Goal: Task Accomplishment & Management: Manage account settings

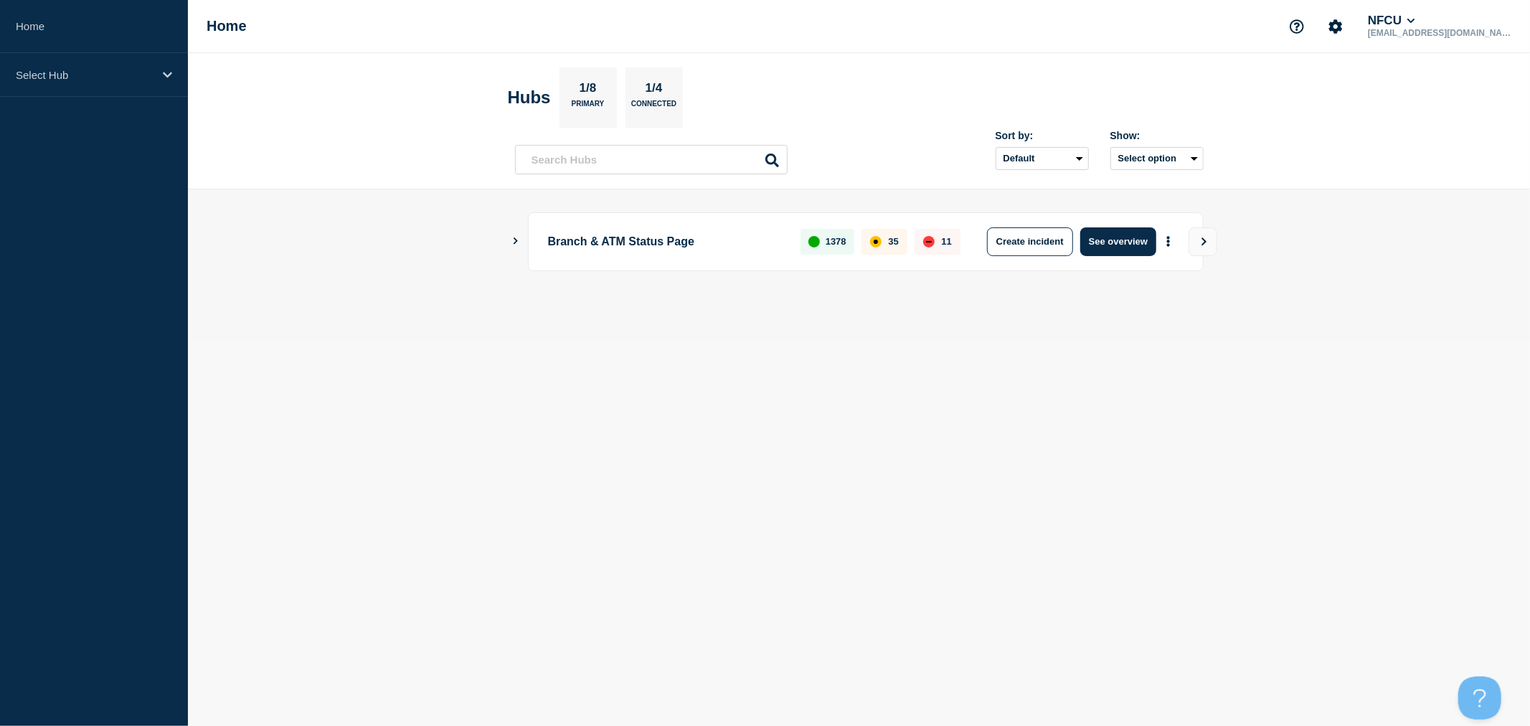
click at [456, 567] on body "Home Select Hub Home NFCU [EMAIL_ADDRESS][DOMAIN_NAME] Hubs 1/8 Primary 1/4 Con…" at bounding box center [765, 363] width 1530 height 726
click at [541, 489] on body "Home Select Hub Home NFCU [EMAIL_ADDRESS][DOMAIN_NAME] Hubs 1/8 Primary 1/4 Con…" at bounding box center [765, 363] width 1530 height 726
click at [533, 512] on body "Home Select Hub Home NFCU [EMAIL_ADDRESS][DOMAIN_NAME] Hubs 1/8 Primary 1/4 Con…" at bounding box center [765, 363] width 1530 height 726
click at [798, 414] on body "Home Select Hub Home NFCU [EMAIL_ADDRESS][DOMAIN_NAME] Hubs 1/8 Primary 1/4 Con…" at bounding box center [765, 363] width 1530 height 726
click at [714, 386] on body "Home Select Hub Home NFCU [EMAIL_ADDRESS][DOMAIN_NAME] Hubs 1/8 Primary 1/4 Con…" at bounding box center [765, 363] width 1530 height 726
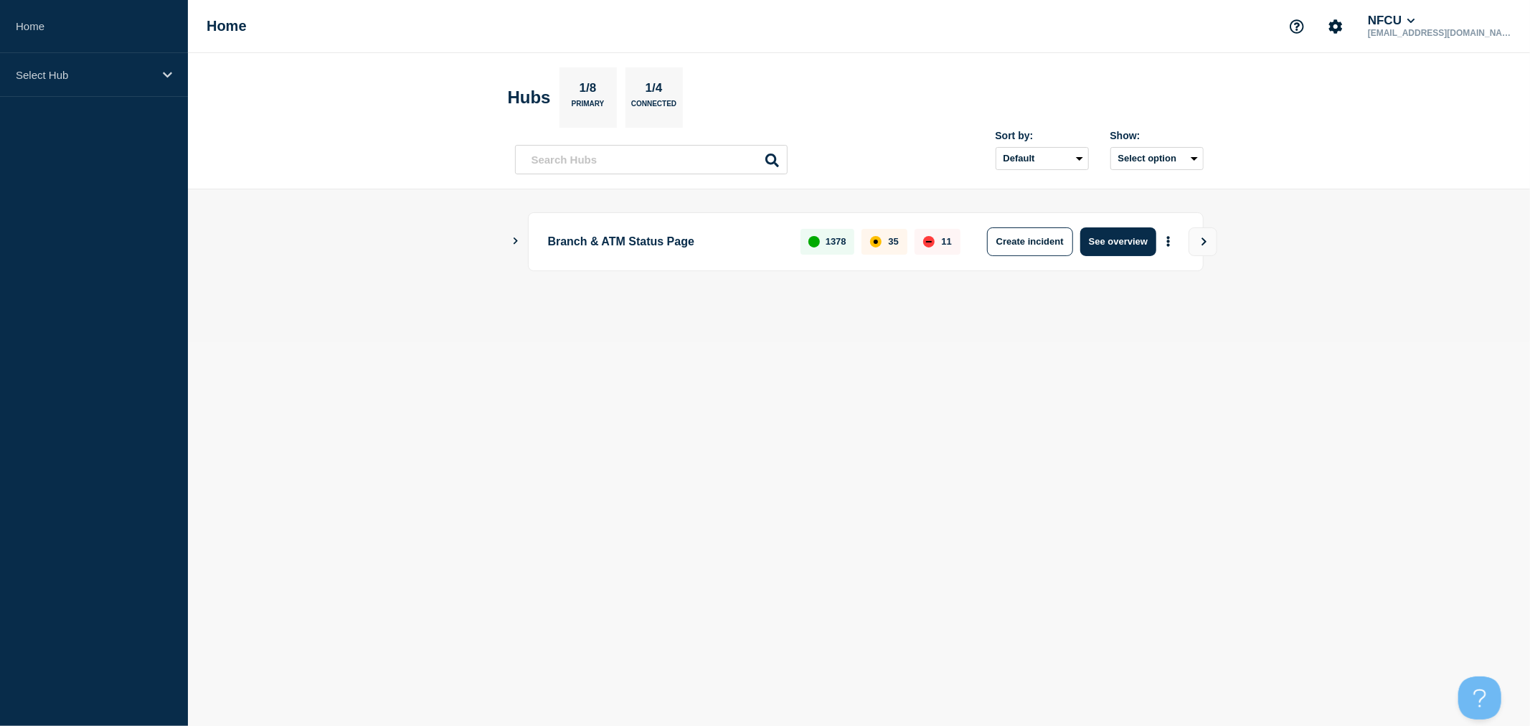
click at [811, 536] on body "Home Select Hub Home NFCU [EMAIL_ADDRESS][DOMAIN_NAME] Hubs 1/8 Primary 1/4 Con…" at bounding box center [765, 363] width 1530 height 726
click at [134, 76] on p "Select Hub" at bounding box center [85, 75] width 138 height 12
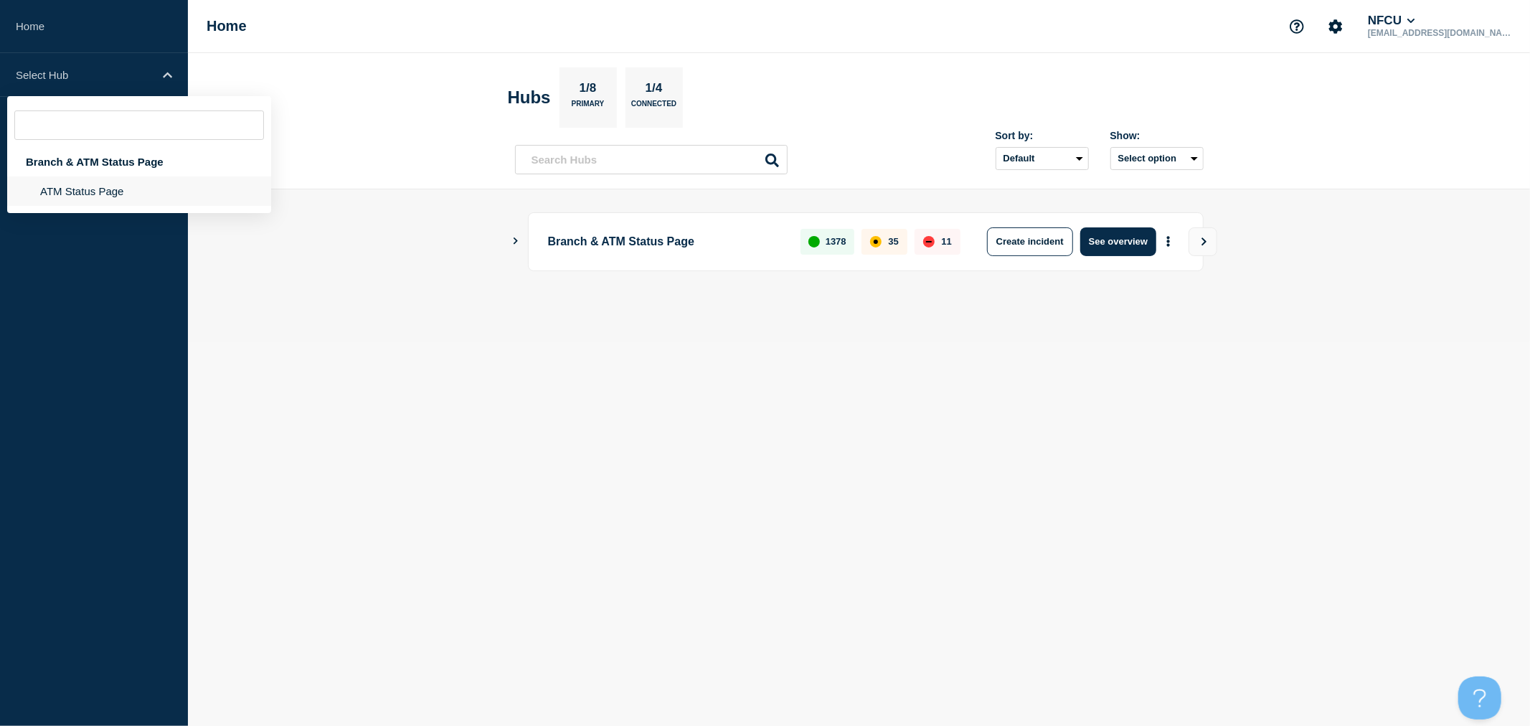
click at [105, 182] on li "ATM Status Page" at bounding box center [139, 190] width 264 height 29
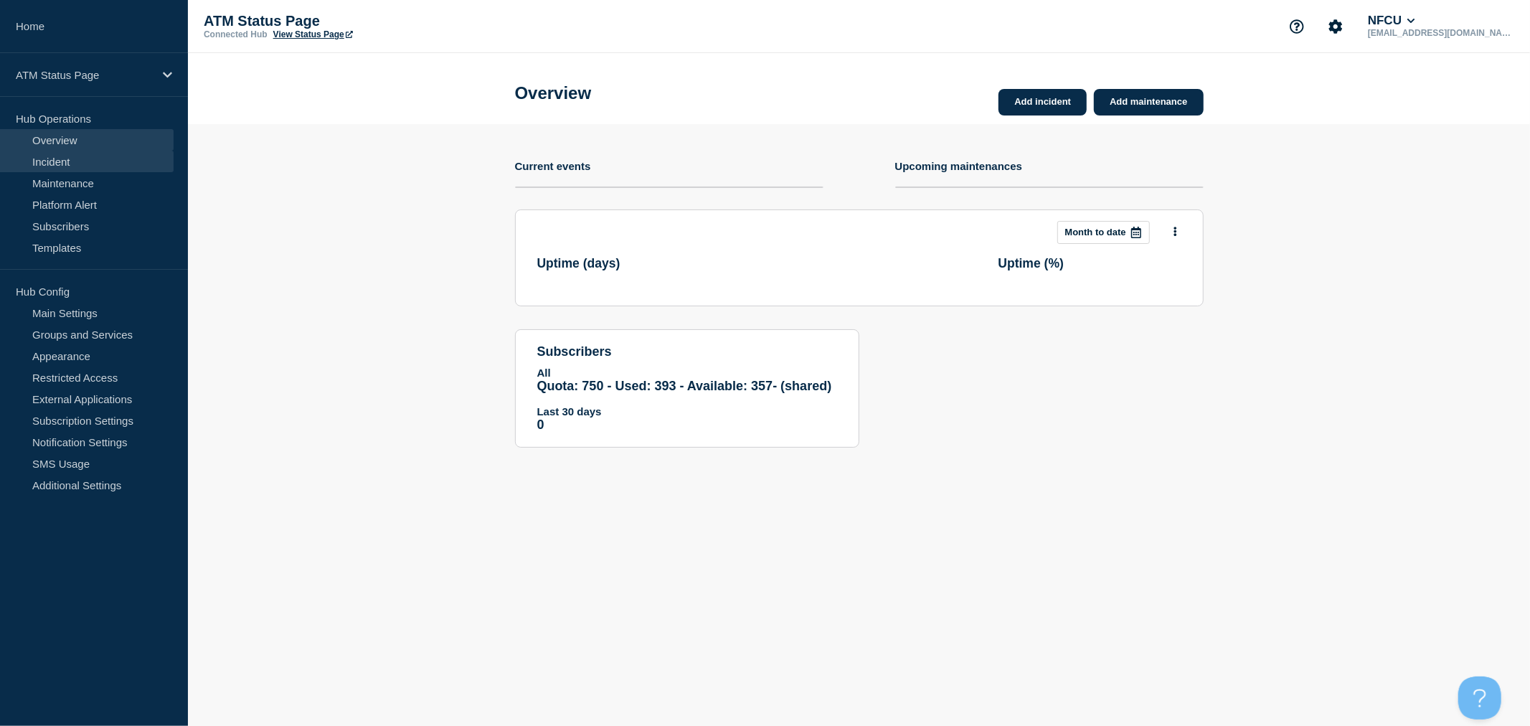
click at [75, 154] on link "Incident" at bounding box center [87, 162] width 174 height 22
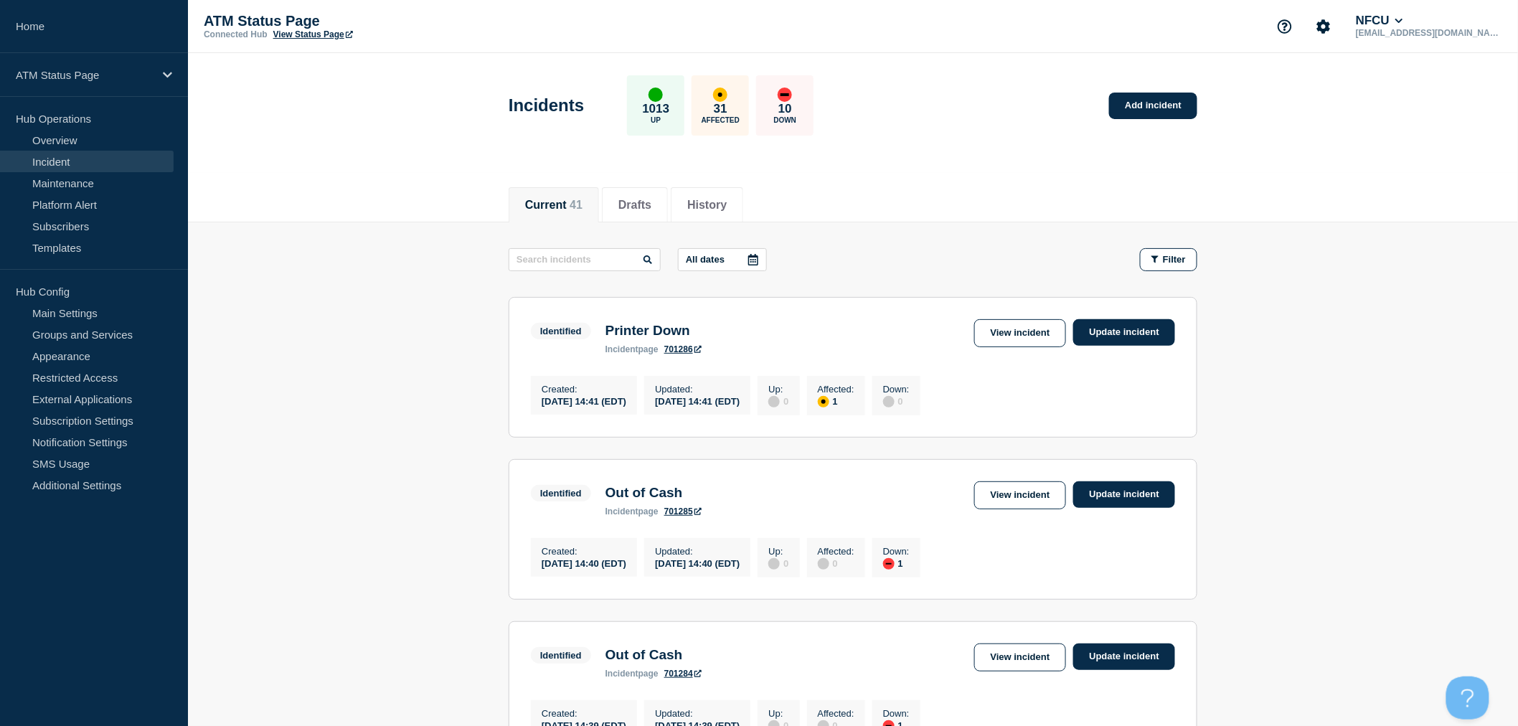
click at [941, 209] on div "Current 41 Drafts History" at bounding box center [853, 197] width 689 height 49
click at [103, 183] on link "Maintenance" at bounding box center [87, 183] width 174 height 22
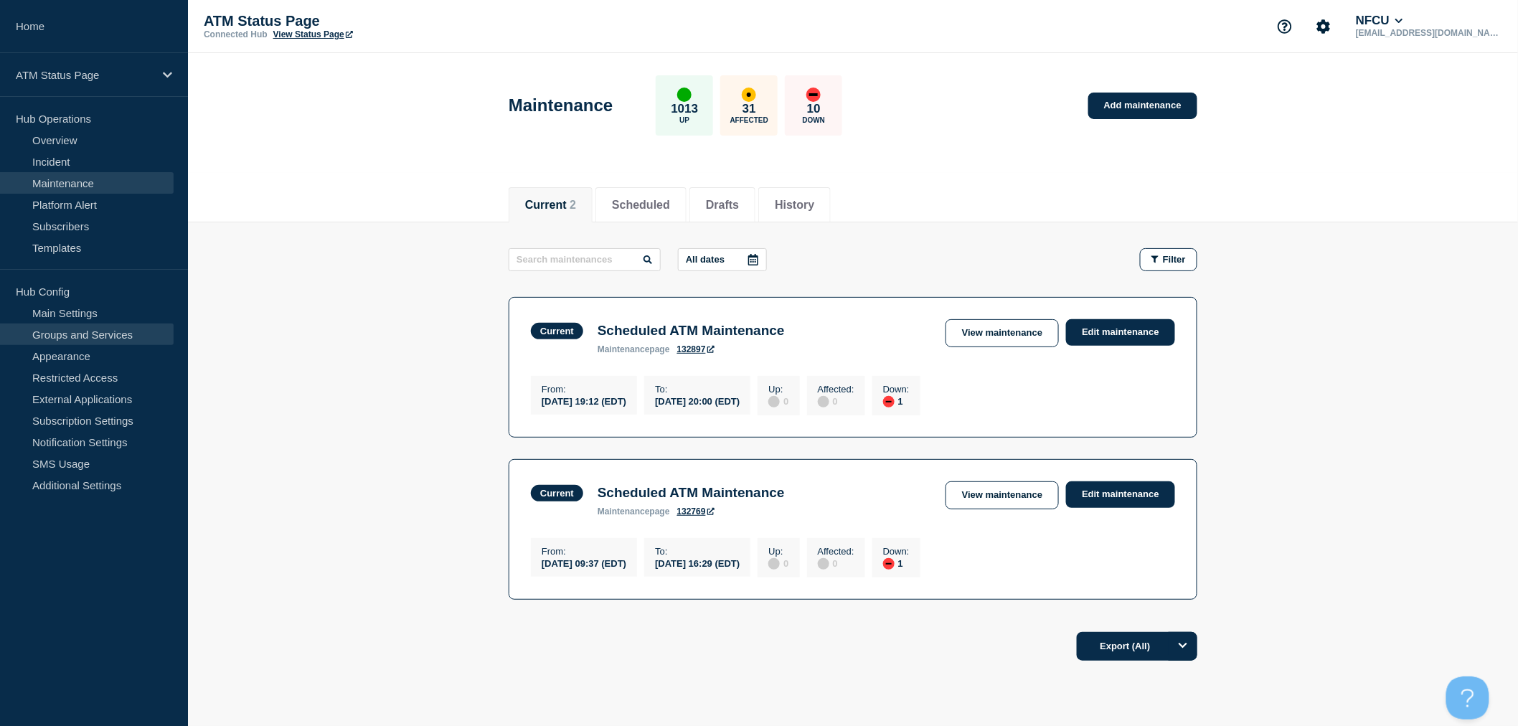
click at [125, 325] on link "Groups and Services" at bounding box center [87, 335] width 174 height 22
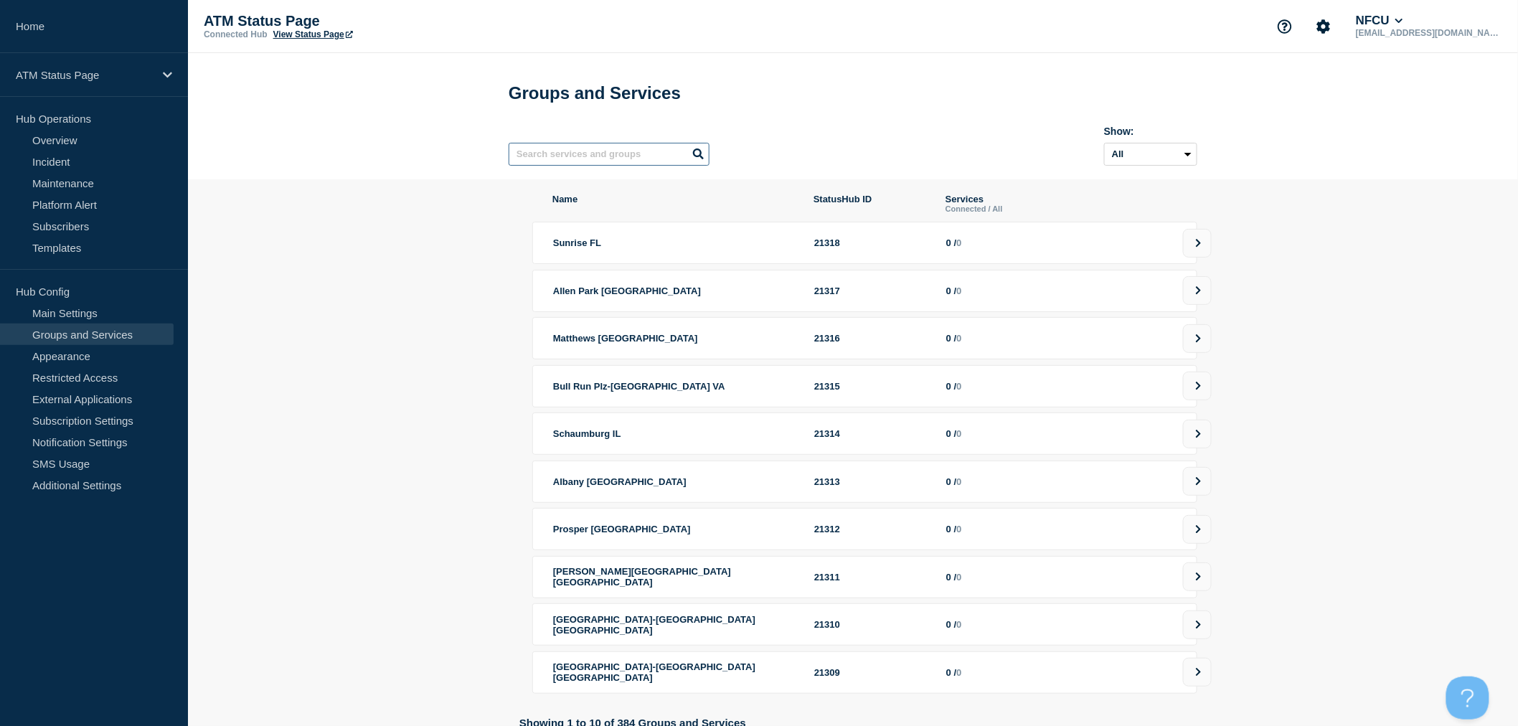
click at [598, 156] on input "text" at bounding box center [609, 154] width 201 height 23
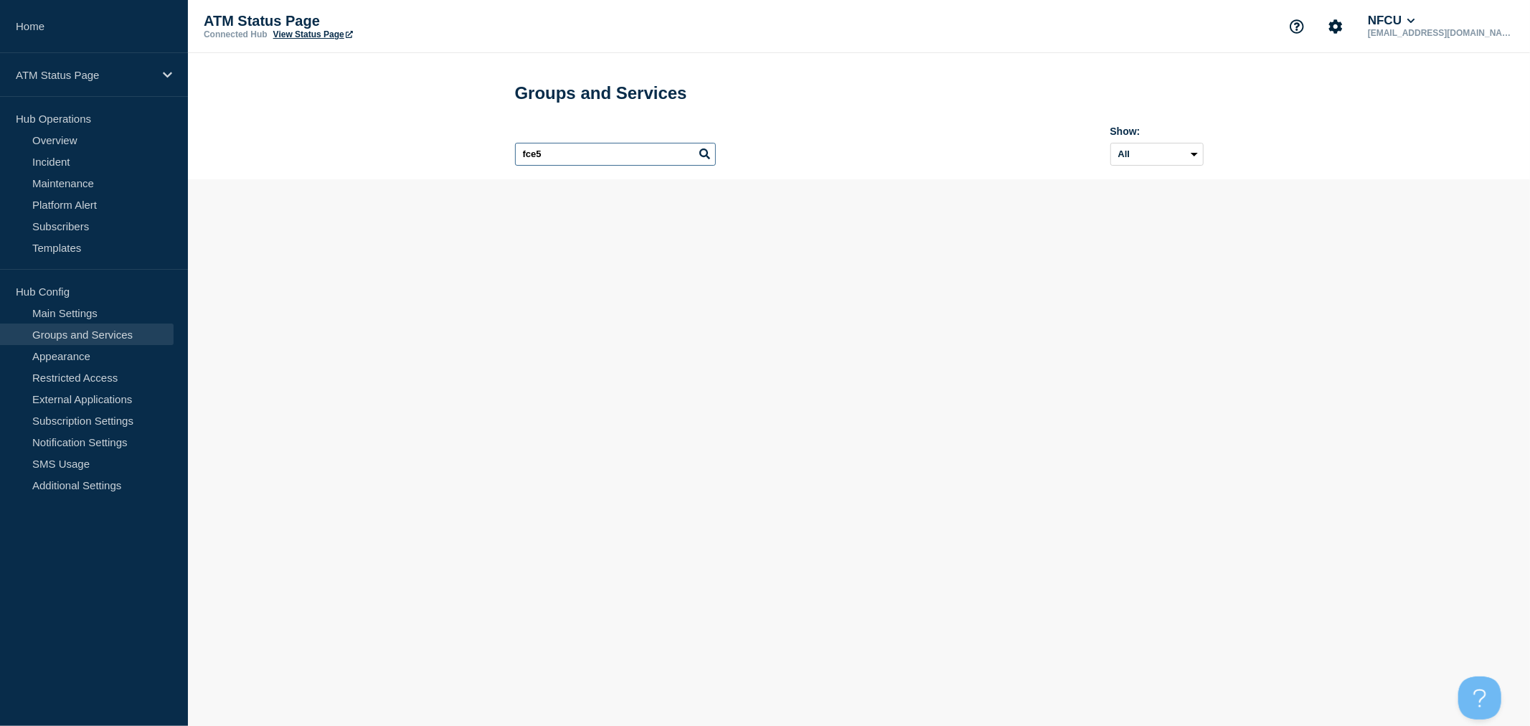
type input "fce5"
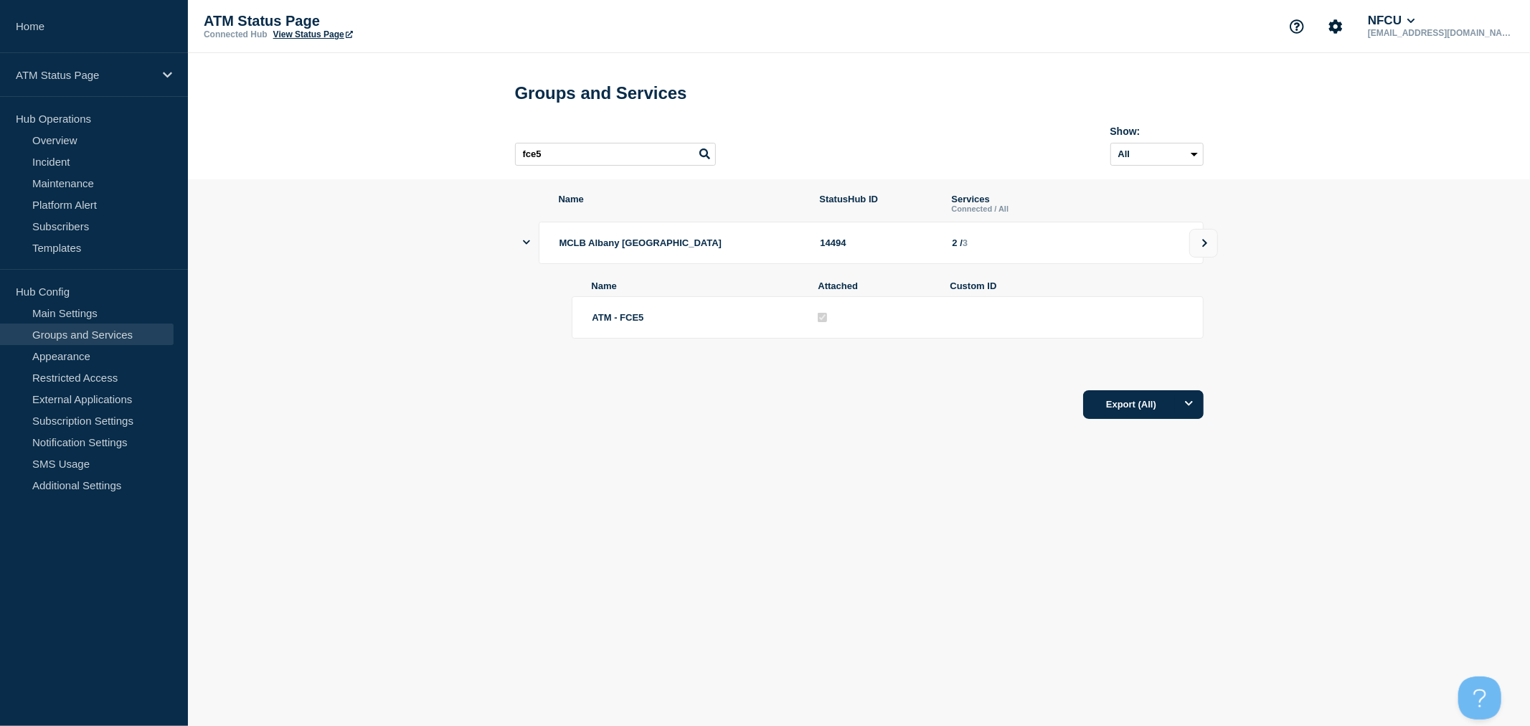
click at [1153, 336] on li "ATM - FCE5" at bounding box center [888, 317] width 632 height 42
click at [1194, 254] on button at bounding box center [1203, 243] width 29 height 29
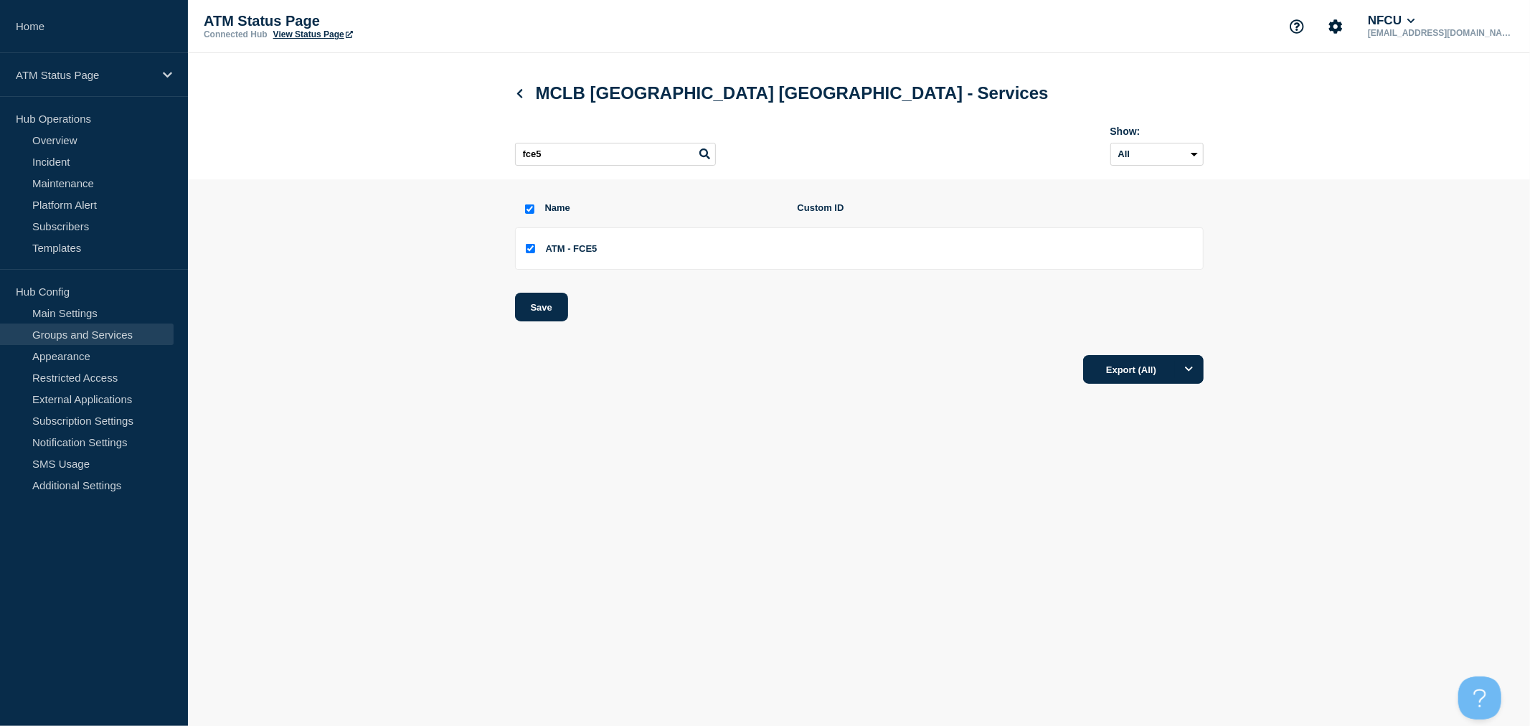
click at [651, 327] on div "Name Custom ID ATM - FCE5 Save Export (All)" at bounding box center [859, 293] width 689 height 183
click at [529, 251] on input "ATM - FCE5 checkbox" at bounding box center [530, 248] width 9 height 9
checkbox input "false"
click at [550, 311] on button "Save" at bounding box center [541, 307] width 53 height 29
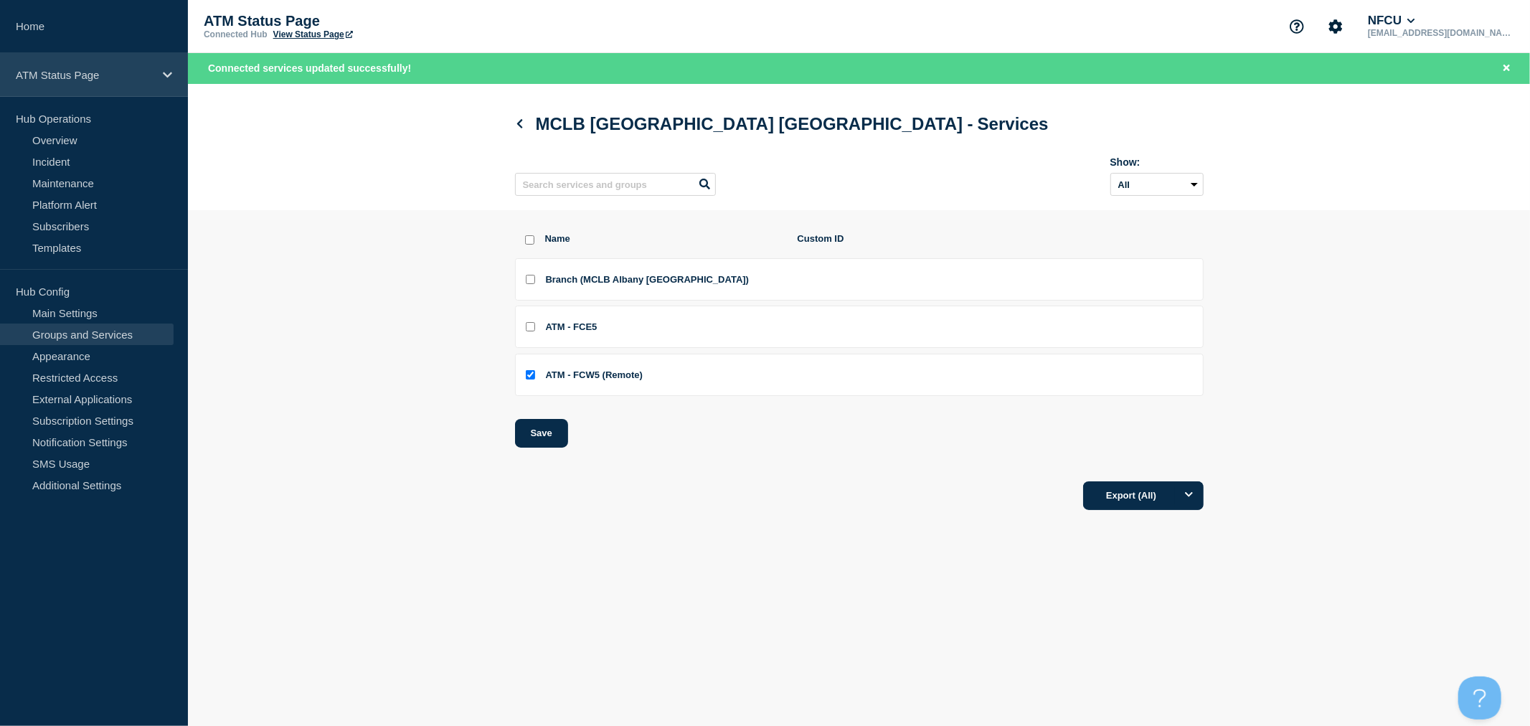
click at [130, 77] on p "ATM Status Page" at bounding box center [85, 75] width 138 height 12
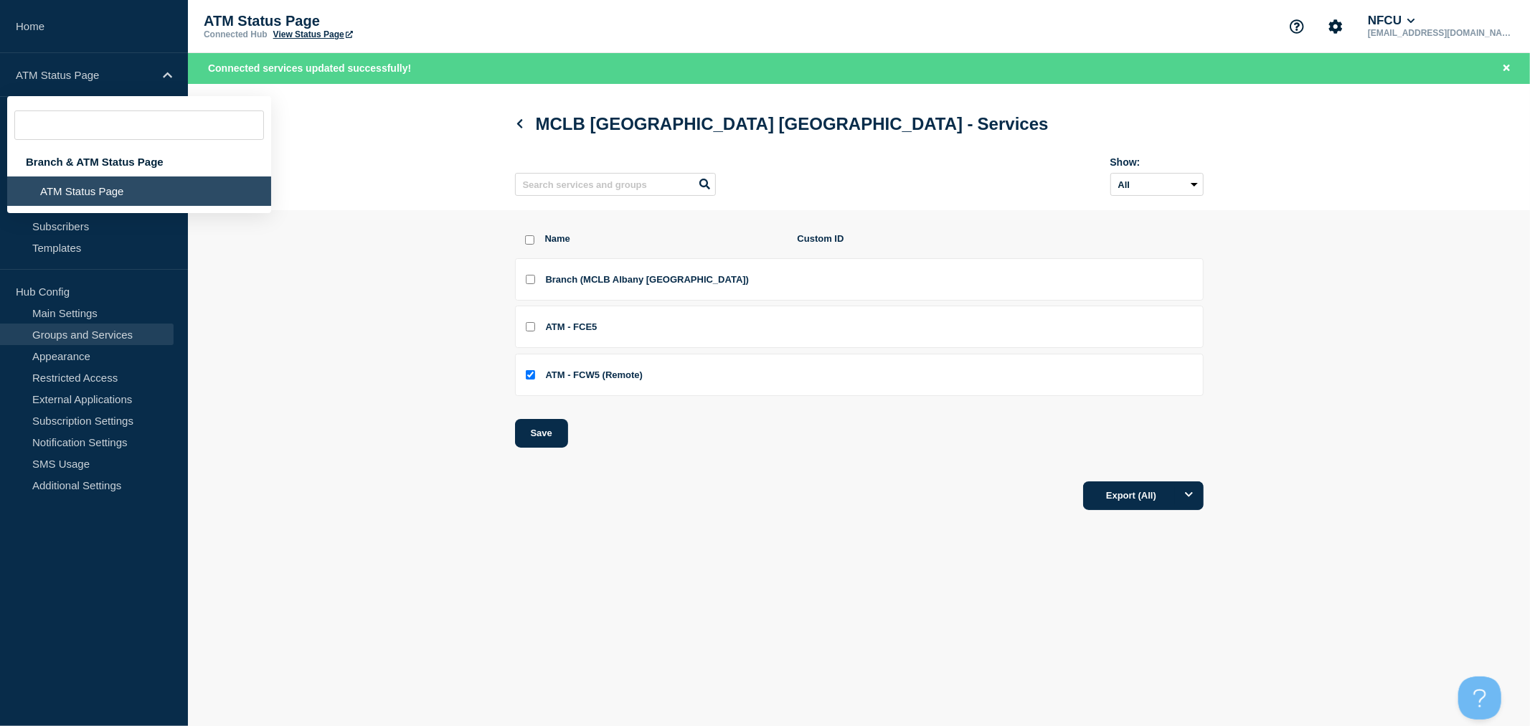
drag, startPoint x: 102, startPoint y: 161, endPoint x: 105, endPoint y: 175, distance: 13.9
click at [103, 161] on div "Branch & ATM Status Page" at bounding box center [139, 161] width 264 height 29
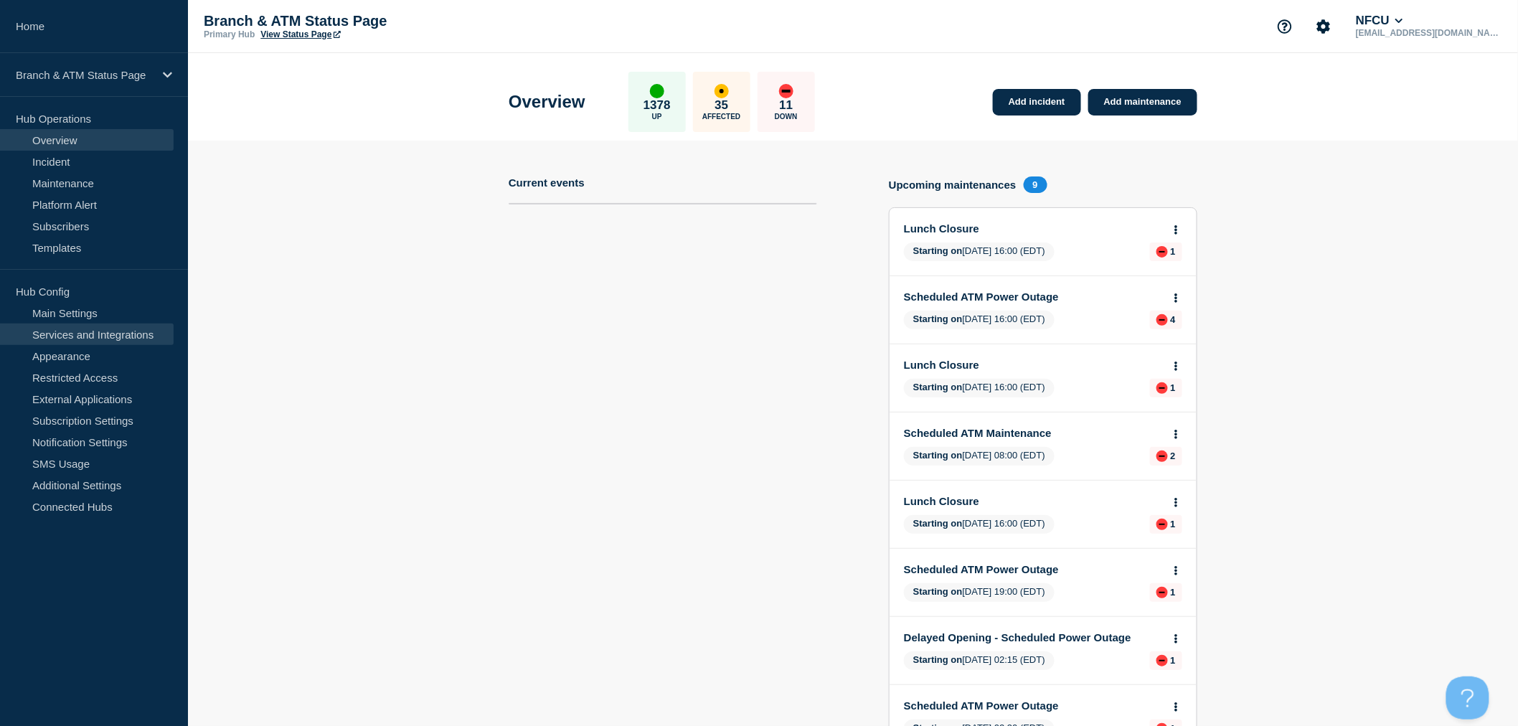
click at [112, 335] on link "Services and Integrations" at bounding box center [87, 335] width 174 height 22
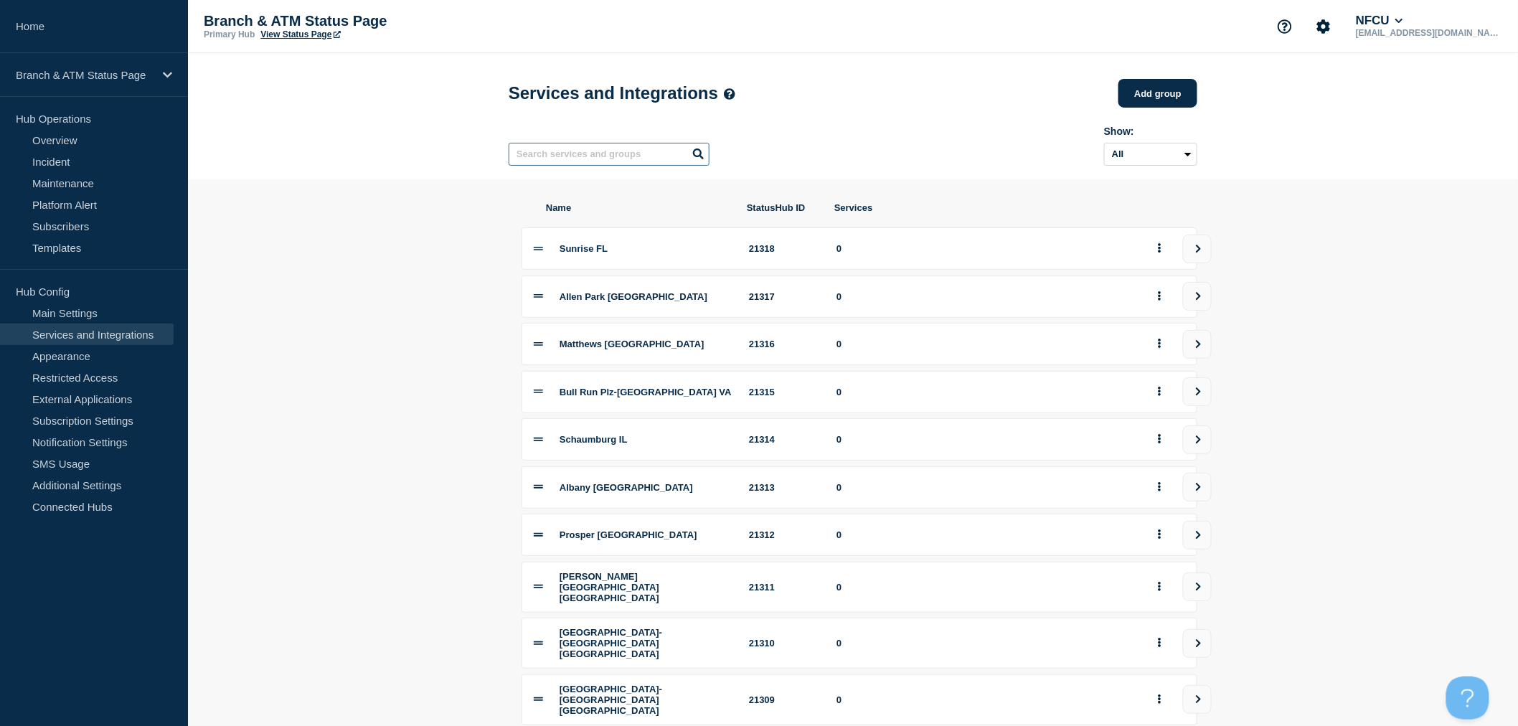
click at [604, 160] on input "text" at bounding box center [609, 154] width 201 height 23
type input "fce5"
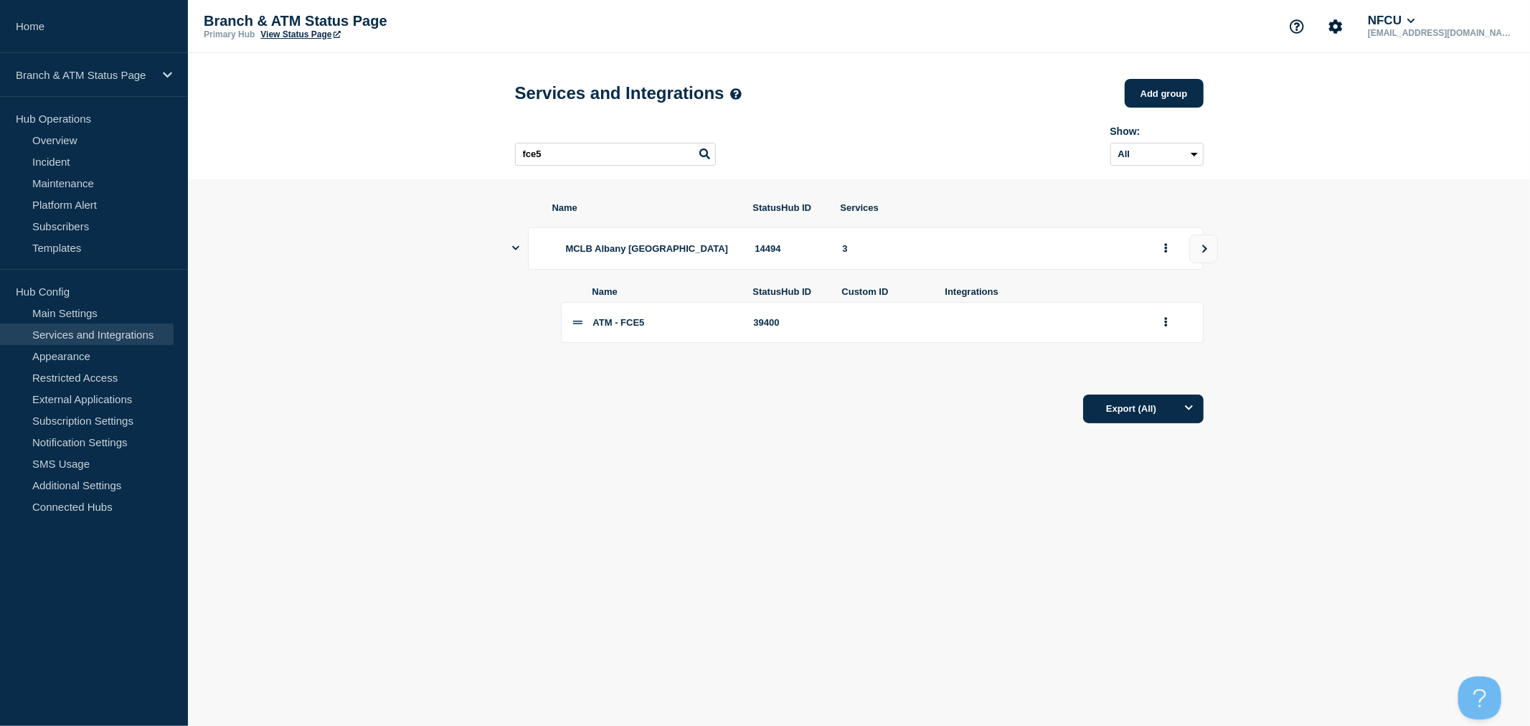
click at [947, 337] on li "ATM - FCE5 39400" at bounding box center [882, 322] width 643 height 41
click at [1207, 253] on icon "view group" at bounding box center [1204, 249] width 9 height 9
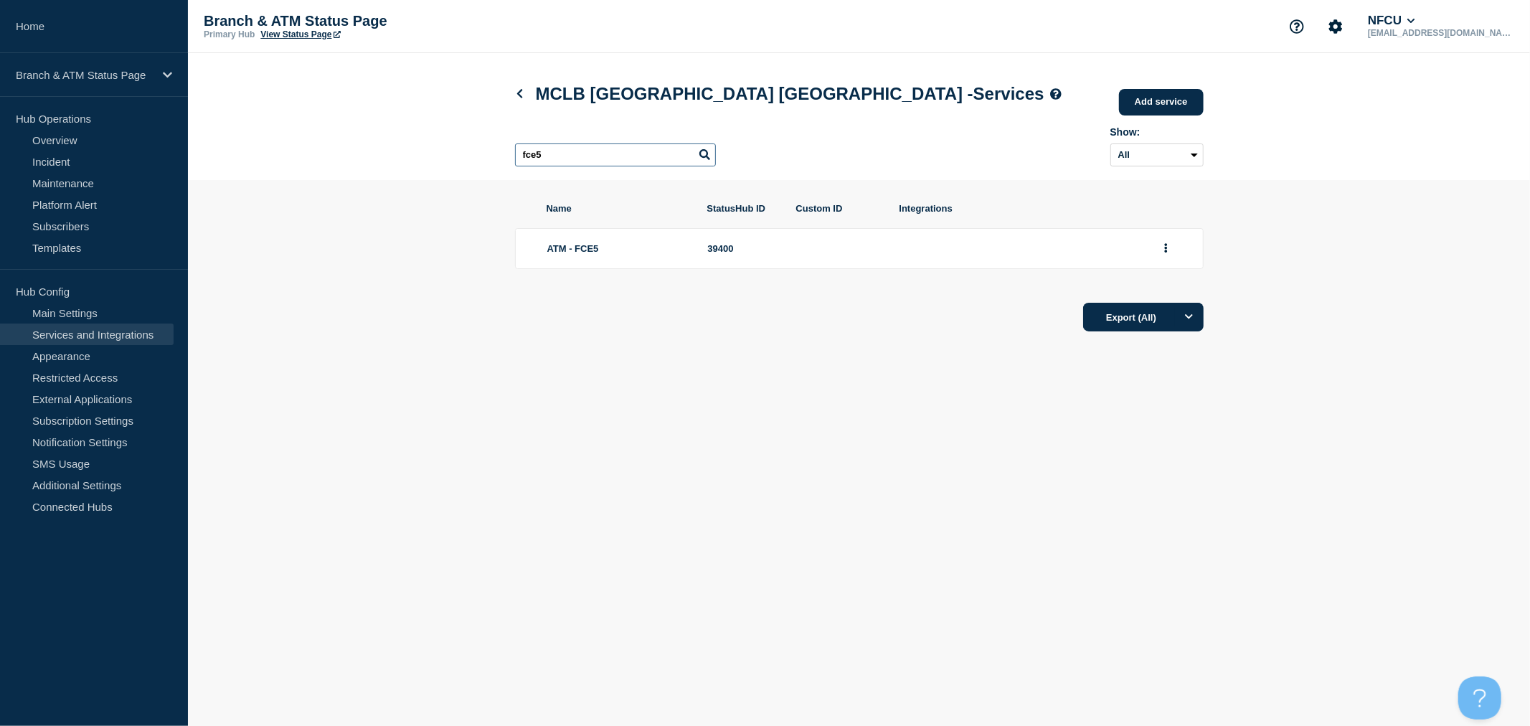
drag, startPoint x: 633, startPoint y: 159, endPoint x: 374, endPoint y: 131, distance: 261.3
click at [374, 131] on header "MCLB [GEOGRAPHIC_DATA] [GEOGRAPHIC_DATA] - Services Add service Here you can cr…" at bounding box center [859, 116] width 1342 height 127
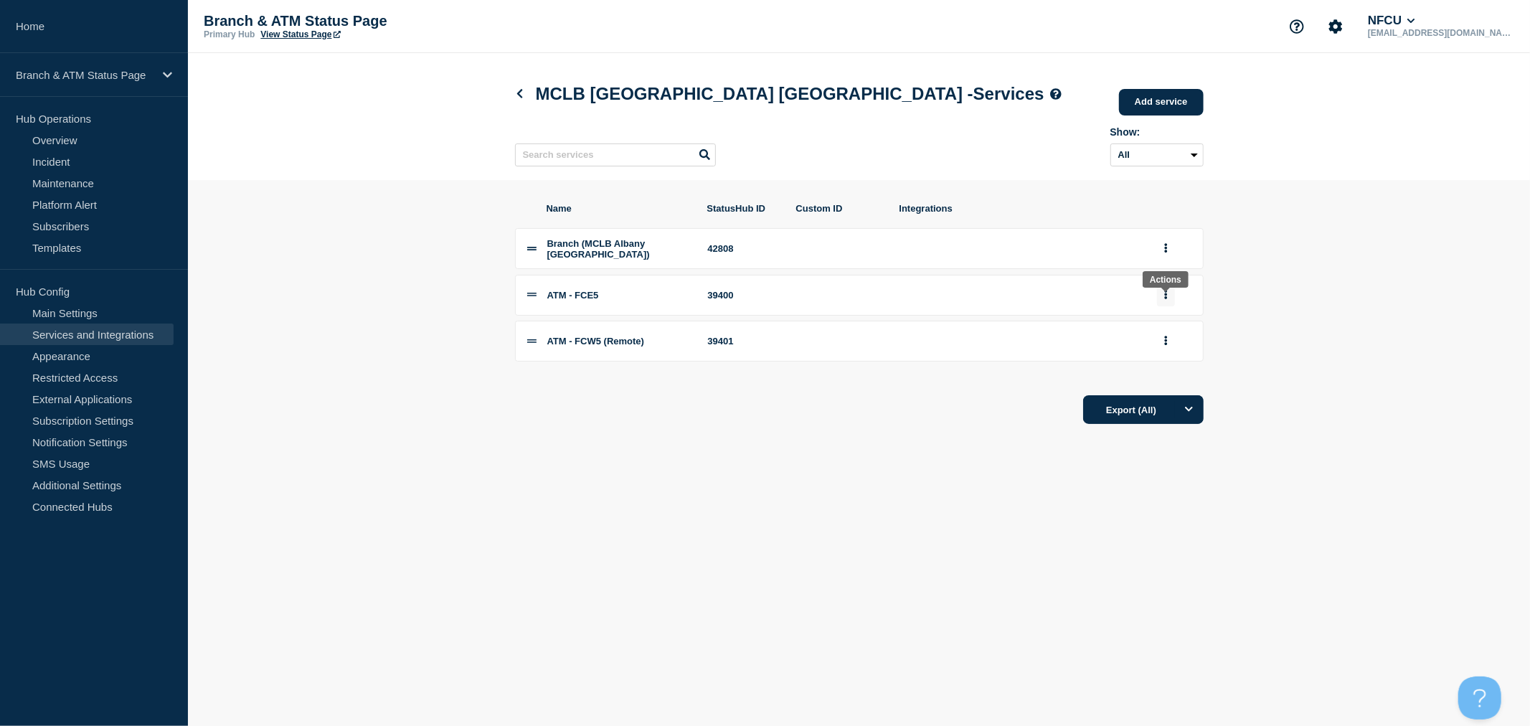
click at [1164, 298] on icon "group actions" at bounding box center [1165, 294] width 3 height 9
click at [1177, 355] on button "Delete" at bounding box center [1175, 344] width 72 height 22
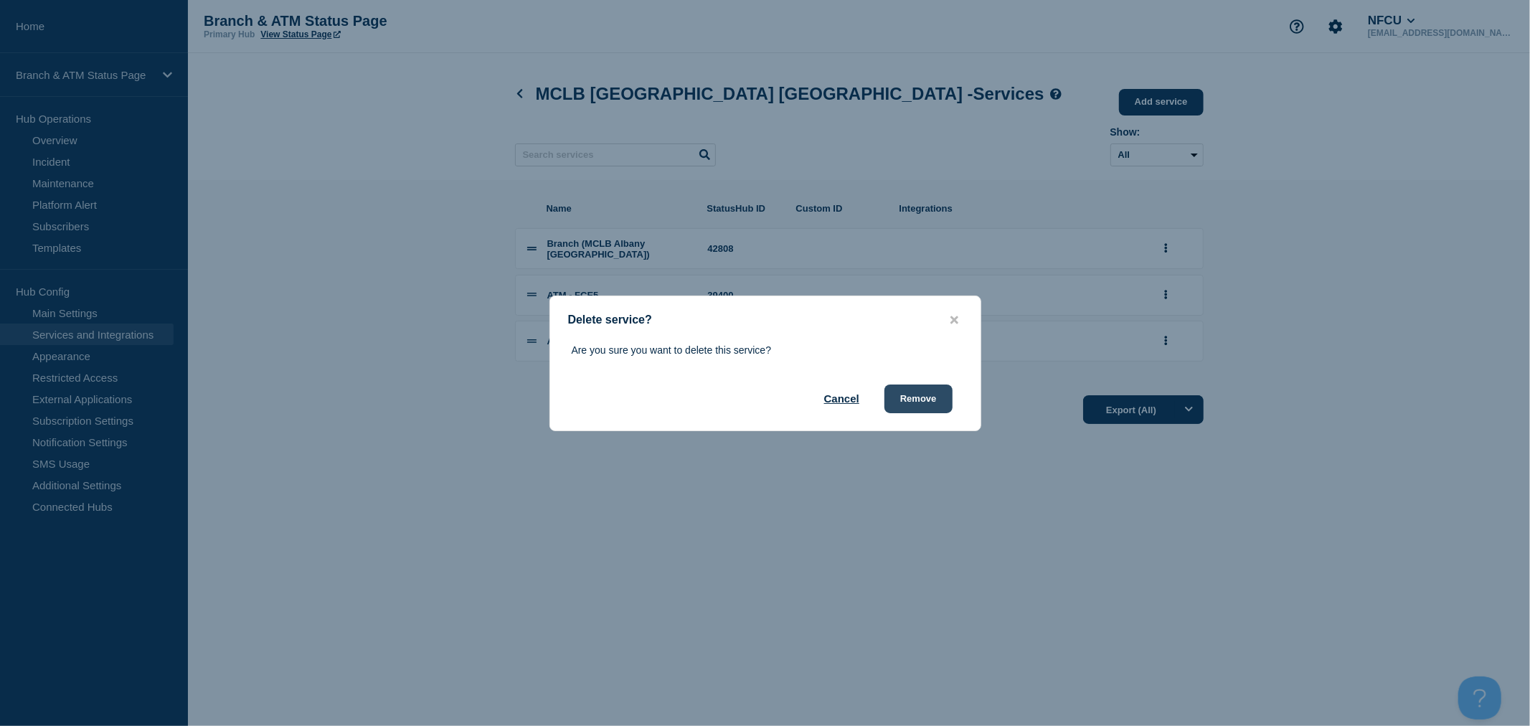
click at [924, 397] on button "Remove" at bounding box center [919, 399] width 68 height 29
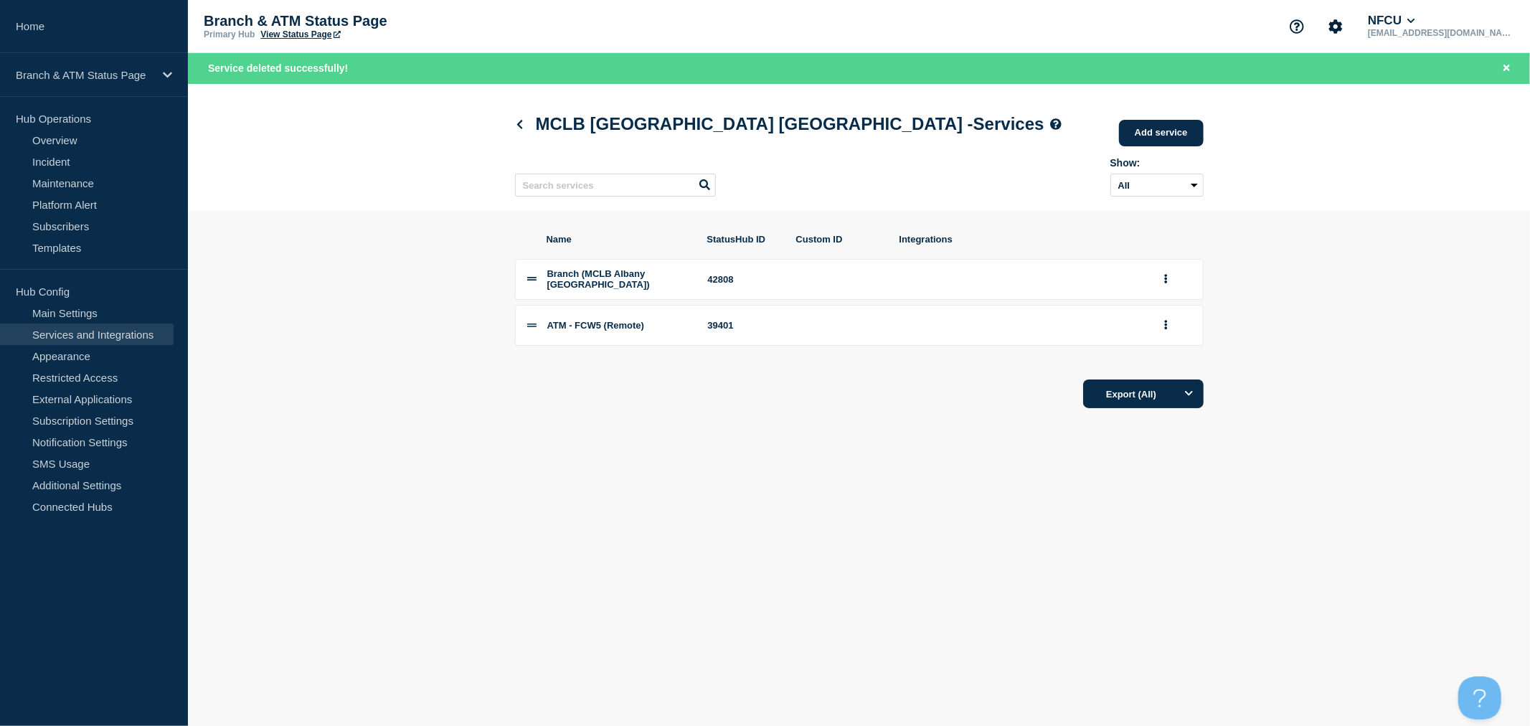
click at [1293, 507] on body "Home Branch & ATM Status Page Hub Operations Overview Incident Maintenance Plat…" at bounding box center [765, 363] width 1530 height 726
